Goal: Transaction & Acquisition: Purchase product/service

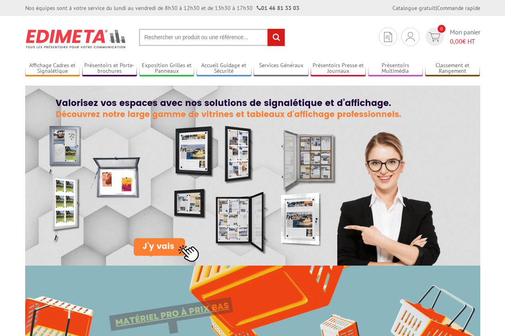
click at [195, 38] on input "text" at bounding box center [212, 37] width 146 height 17
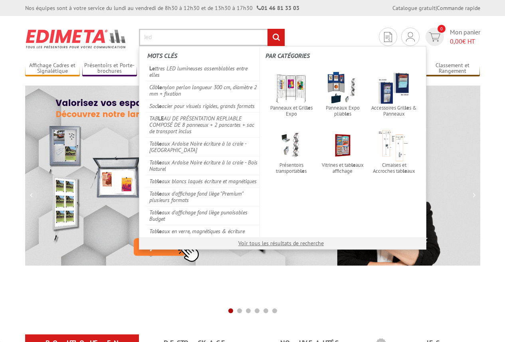
type input "led"
click at [268, 29] on input "rechercher" at bounding box center [276, 37] width 17 height 17
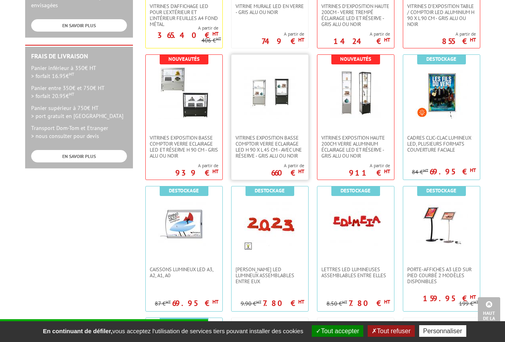
scroll to position [360, 0]
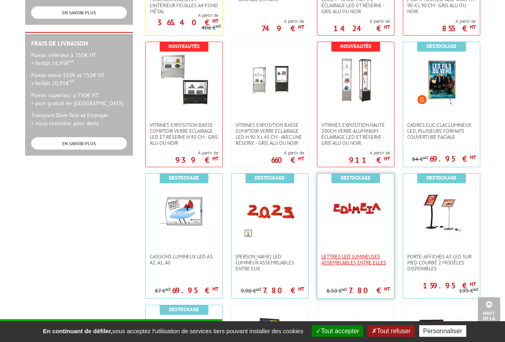
click at [344, 257] on span "Lettres LED lumineuses assemblables entre elles" at bounding box center [356, 259] width 69 height 12
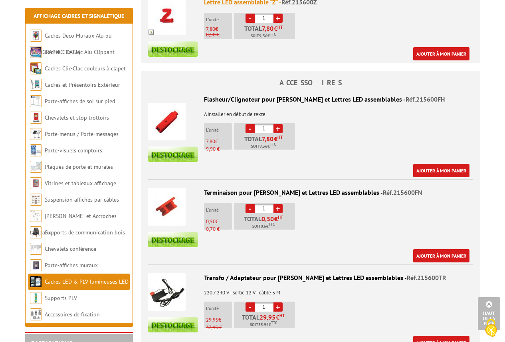
scroll to position [2237, 0]
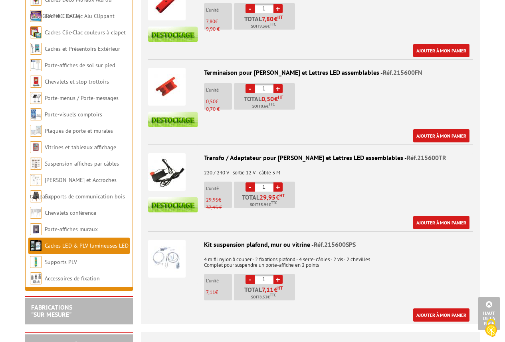
click at [281, 182] on link "+" at bounding box center [278, 186] width 9 height 9
click at [251, 182] on link "-" at bounding box center [250, 186] width 9 height 9
type input "1"
click at [422, 216] on link "Ajouter à mon panier" at bounding box center [441, 222] width 56 height 13
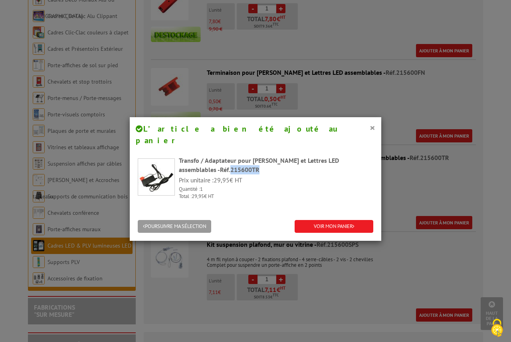
drag, startPoint x: 186, startPoint y: 157, endPoint x: 217, endPoint y: 156, distance: 30.8
click at [217, 156] on div "Transfo / Adaptateur pour Chiffres et Lettres LED assemblables - Réf.215600TR" at bounding box center [276, 165] width 195 height 18
copy span "215600TR"
click at [371, 127] on button "×" at bounding box center [373, 127] width 6 height 10
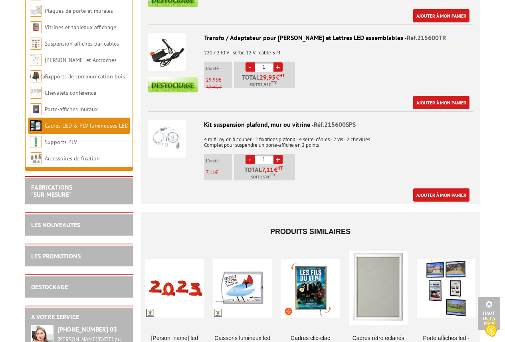
scroll to position [2437, 0]
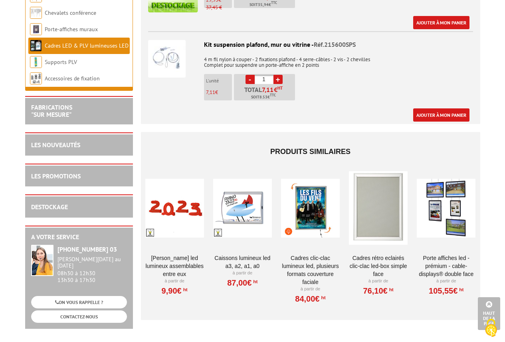
click at [253, 254] on link "Caissons lumineux LED A3, A2, A1, A0" at bounding box center [242, 262] width 59 height 16
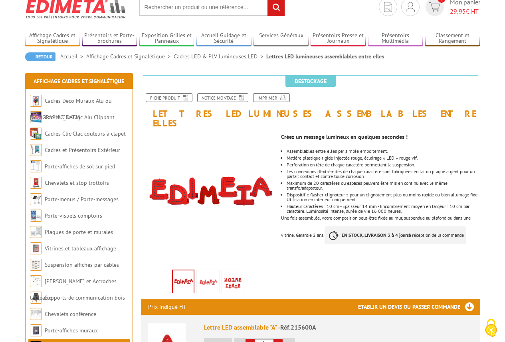
scroll to position [80, 0]
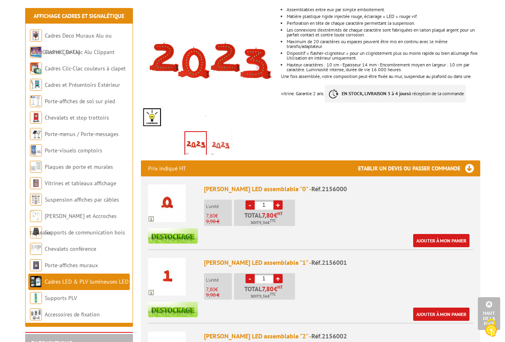
scroll to position [119, 0]
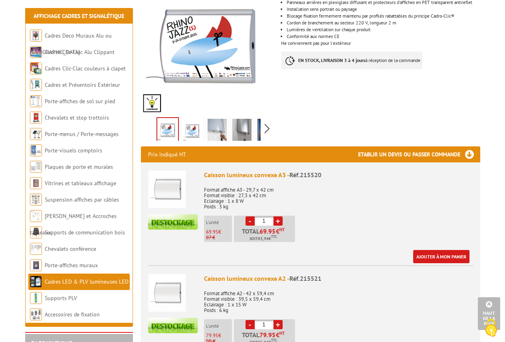
scroll to position [160, 0]
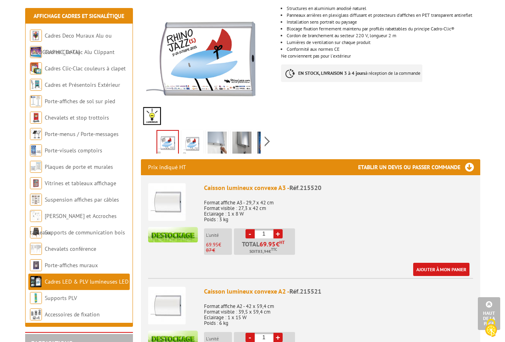
click at [214, 145] on img at bounding box center [217, 143] width 19 height 25
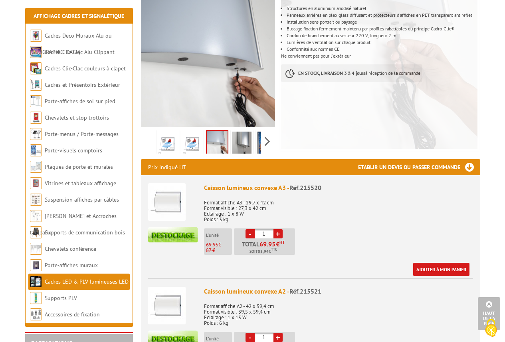
scroll to position [120, 0]
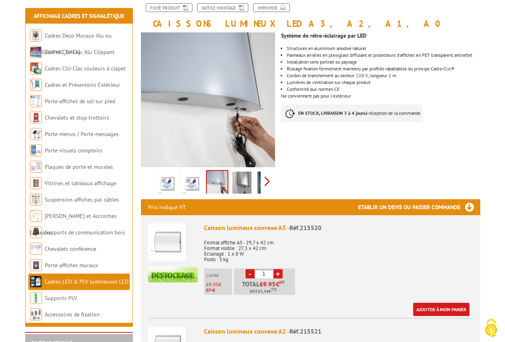
click at [267, 181] on div "Previous Next" at bounding box center [208, 181] width 135 height 28
click at [245, 184] on img at bounding box center [248, 183] width 19 height 25
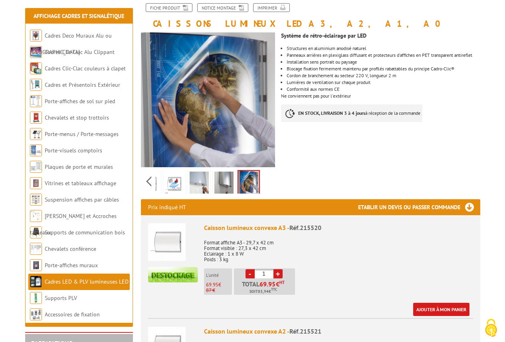
click at [223, 185] on img at bounding box center [224, 183] width 19 height 25
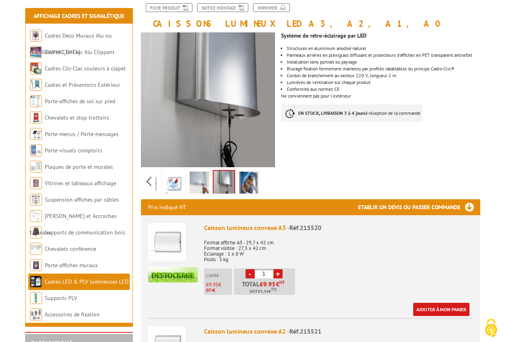
click at [252, 185] on img at bounding box center [248, 183] width 19 height 25
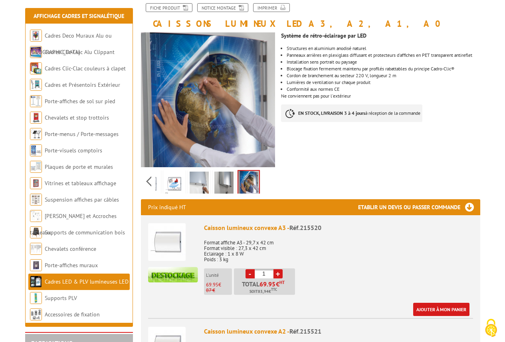
click at [174, 177] on img at bounding box center [174, 183] width 19 height 25
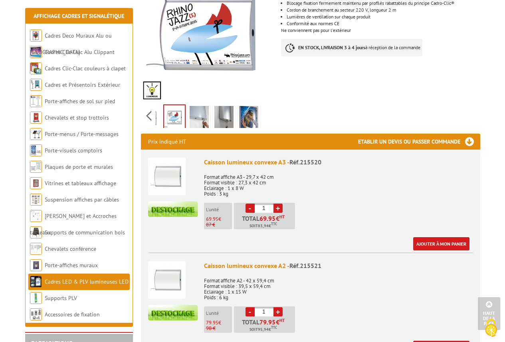
scroll to position [200, 0]
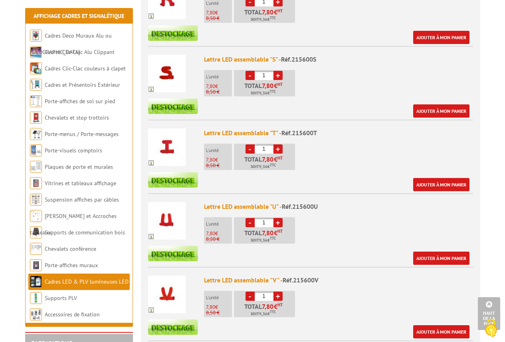
scroll to position [1626, 0]
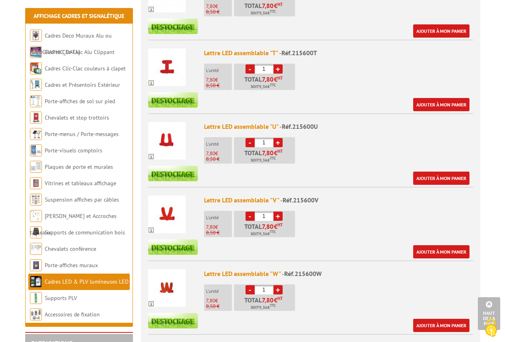
click at [278, 138] on link "+" at bounding box center [278, 142] width 9 height 9
click at [250, 138] on link "-" at bounding box center [250, 142] width 9 height 9
type input "2"
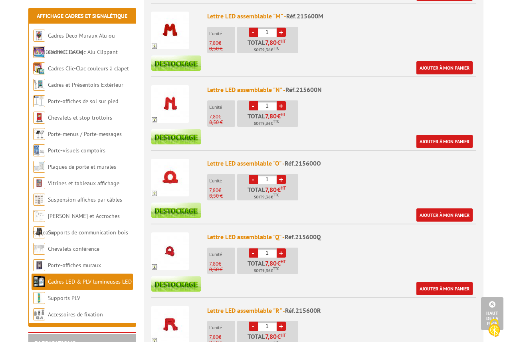
scroll to position [1186, 0]
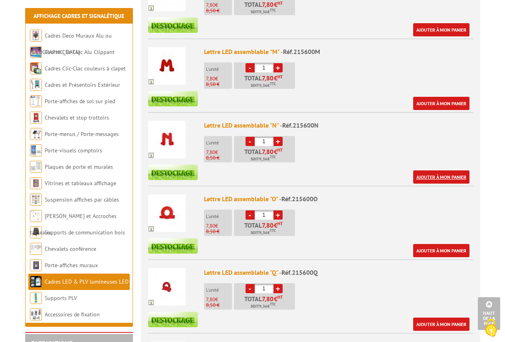
click at [436, 170] on link "Ajouter à mon panier" at bounding box center [441, 176] width 56 height 13
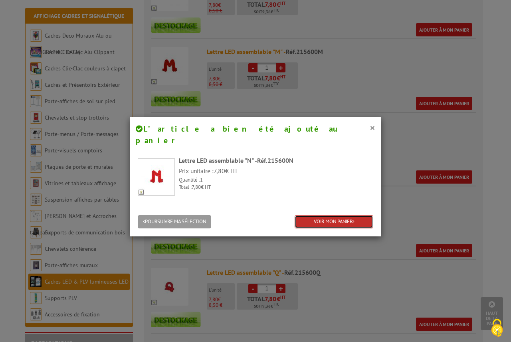
click at [322, 215] on link "VOIR MON PANIER" at bounding box center [334, 221] width 79 height 13
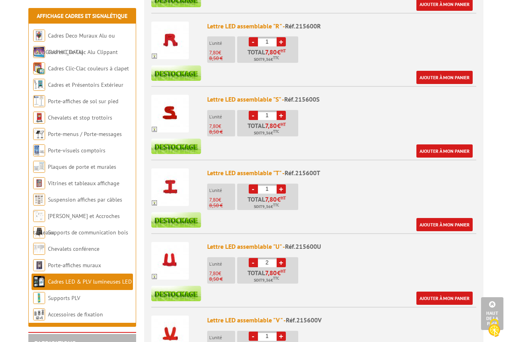
scroll to position [1586, 0]
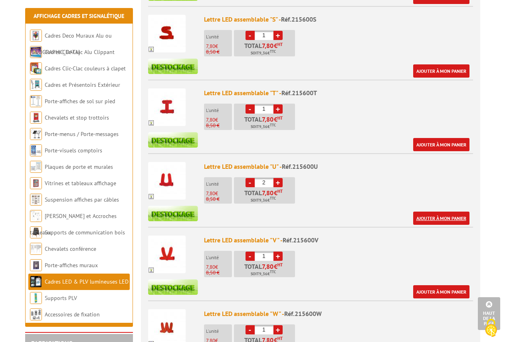
click at [423, 211] on link "Ajouter à mon panier" at bounding box center [441, 217] width 56 height 13
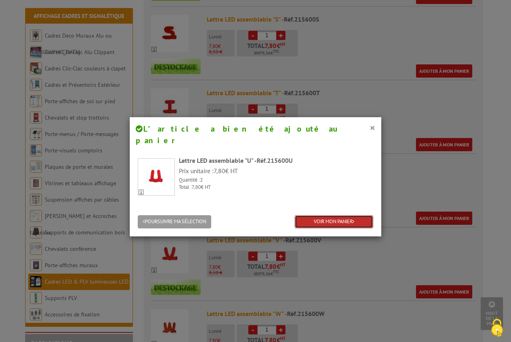
click at [321, 215] on link "VOIR MON PANIER" at bounding box center [334, 221] width 79 height 13
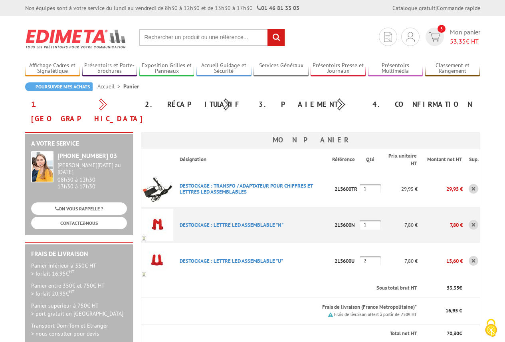
type input "[DOMAIN_NAME][EMAIL_ADDRESS][DOMAIN_NAME]"
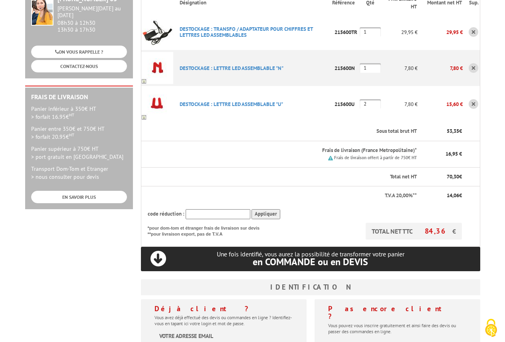
scroll to position [160, 0]
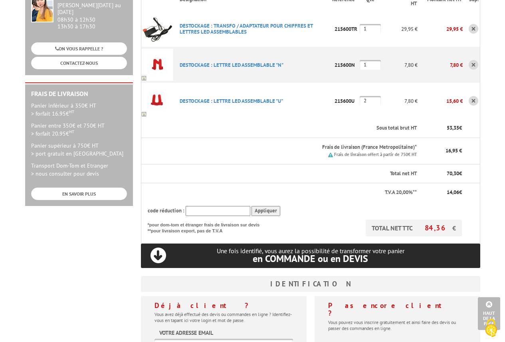
click at [223, 206] on input "text" at bounding box center [218, 211] width 65 height 10
drag, startPoint x: 224, startPoint y: 199, endPoint x: 262, endPoint y: 284, distance: 93.3
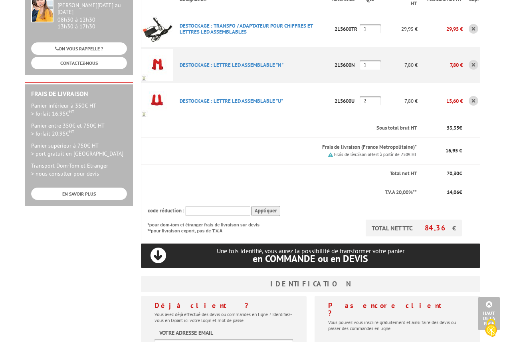
click at [223, 206] on input "text" at bounding box center [218, 211] width 65 height 10
paste input "UNI15"
type input "UNI15"
click at [260, 206] on input "Appliquer" at bounding box center [266, 211] width 29 height 10
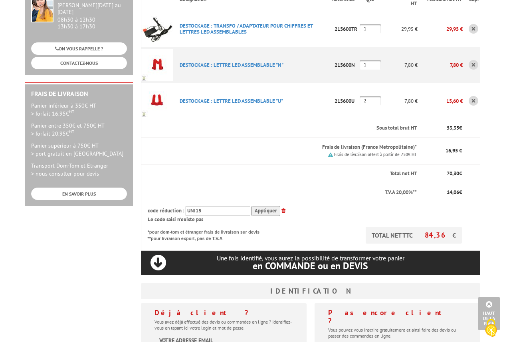
click at [225, 206] on input "UNI15" at bounding box center [218, 211] width 65 height 10
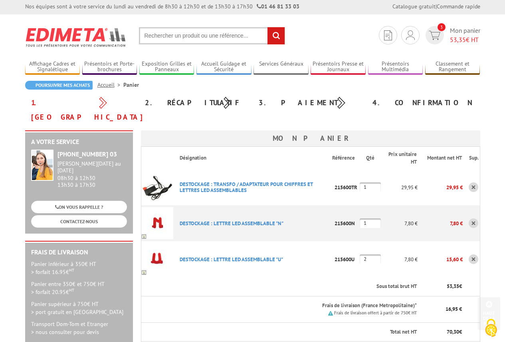
scroll to position [0, 0]
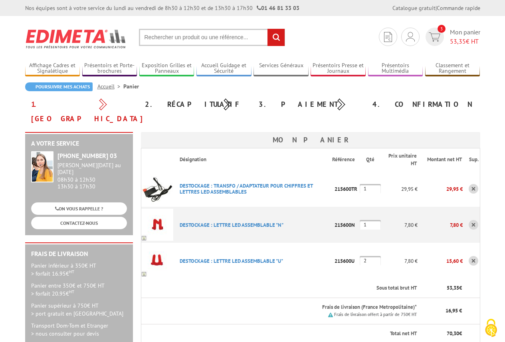
click at [374, 256] on input "2" at bounding box center [370, 261] width 21 height 10
type input "1"
click at [343, 242] on td "215600U" at bounding box center [346, 260] width 28 height 36
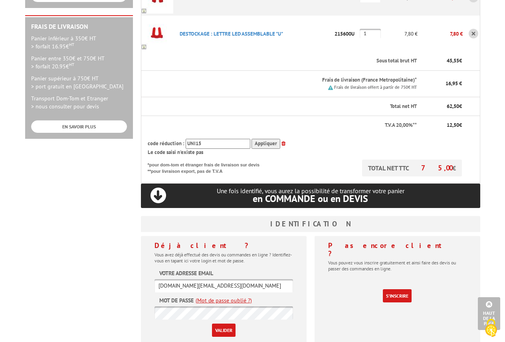
scroll to position [240, 0]
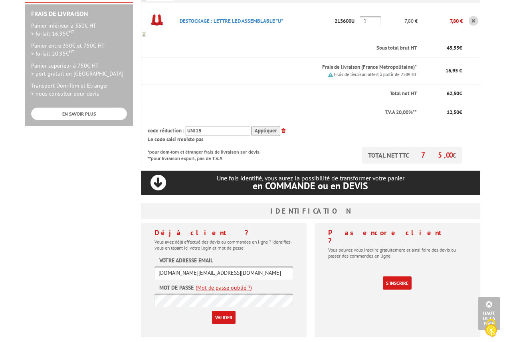
click at [224, 310] on input "Valider" at bounding box center [224, 316] width 24 height 13
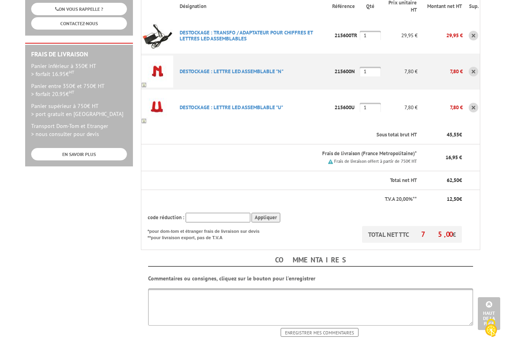
scroll to position [200, 0]
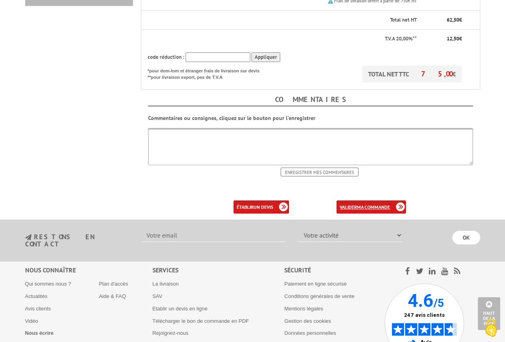
click at [366, 204] on b "ma commande" at bounding box center [373, 207] width 33 height 6
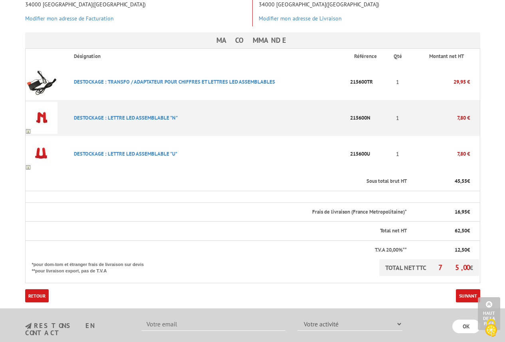
scroll to position [200, 0]
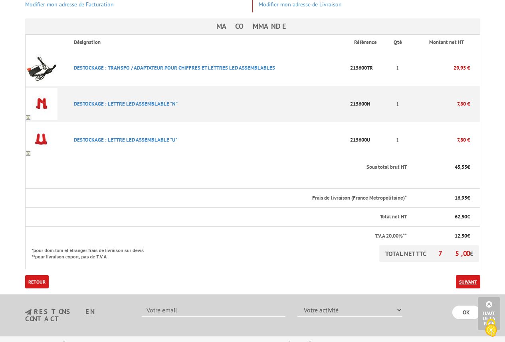
click at [471, 275] on link "Suivant" at bounding box center [468, 281] width 24 height 13
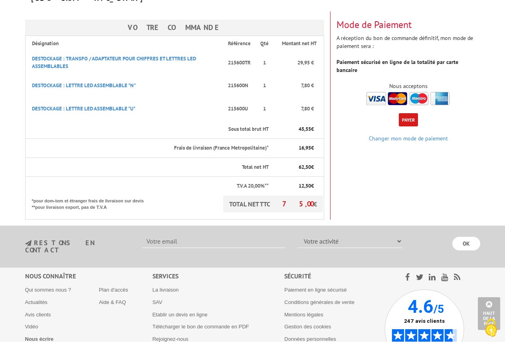
scroll to position [48, 0]
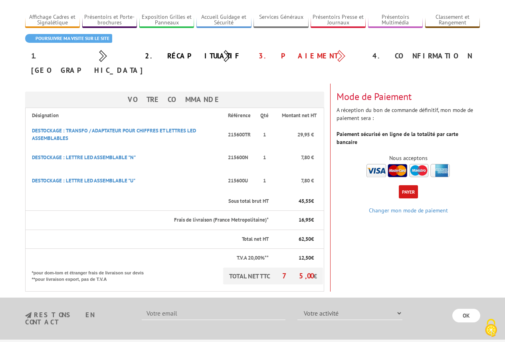
click at [406, 185] on button "Payer" at bounding box center [408, 191] width 19 height 13
